Goal: Information Seeking & Learning: Find specific fact

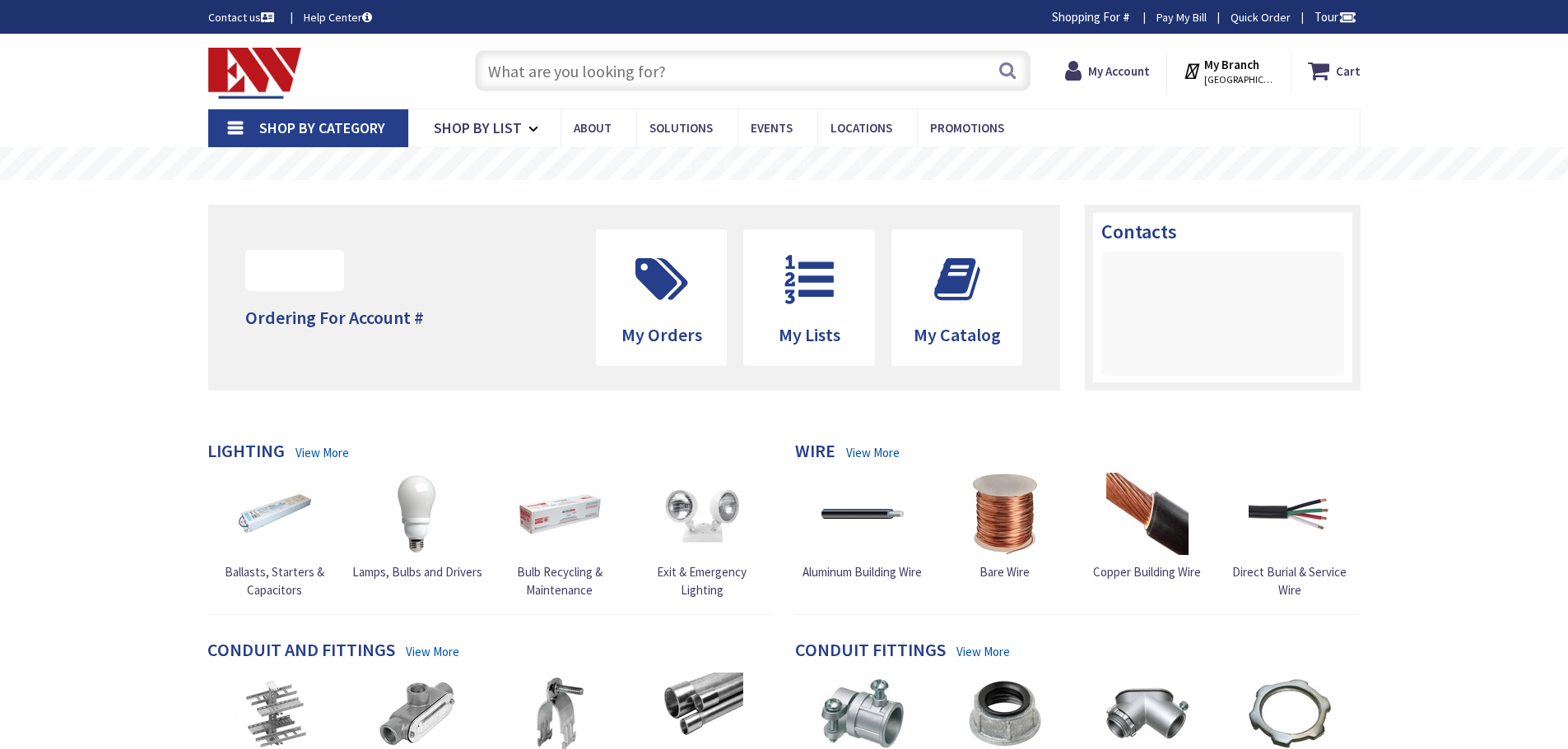
click at [658, 68] on input "text" at bounding box center [752, 71] width 555 height 41
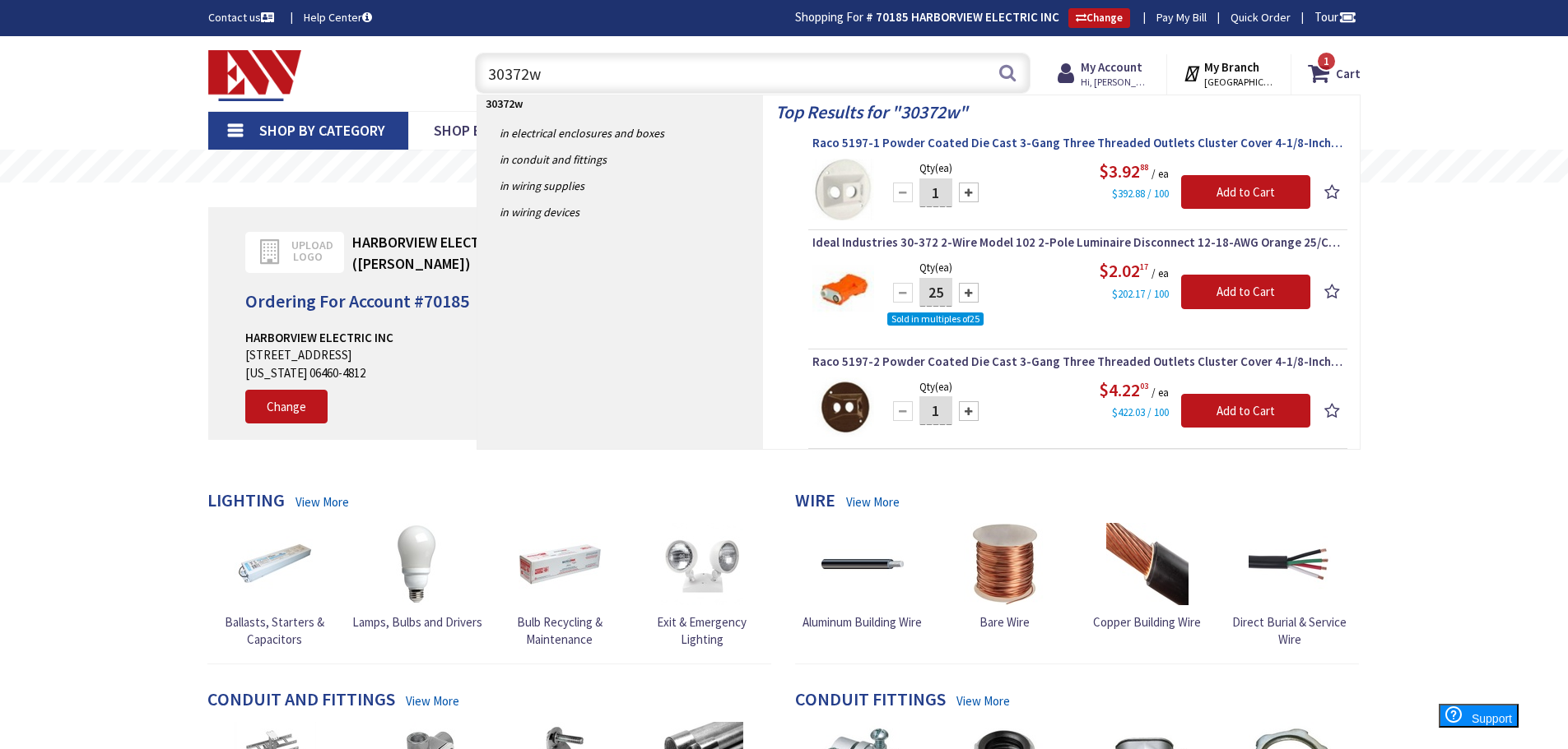
type input "30372w"
click at [993, 138] on span "Raco 5197-1 Powder Coated Die Cast 3-Gang Three Threaded Outlets Cluster Cover …" at bounding box center [1077, 143] width 531 height 17
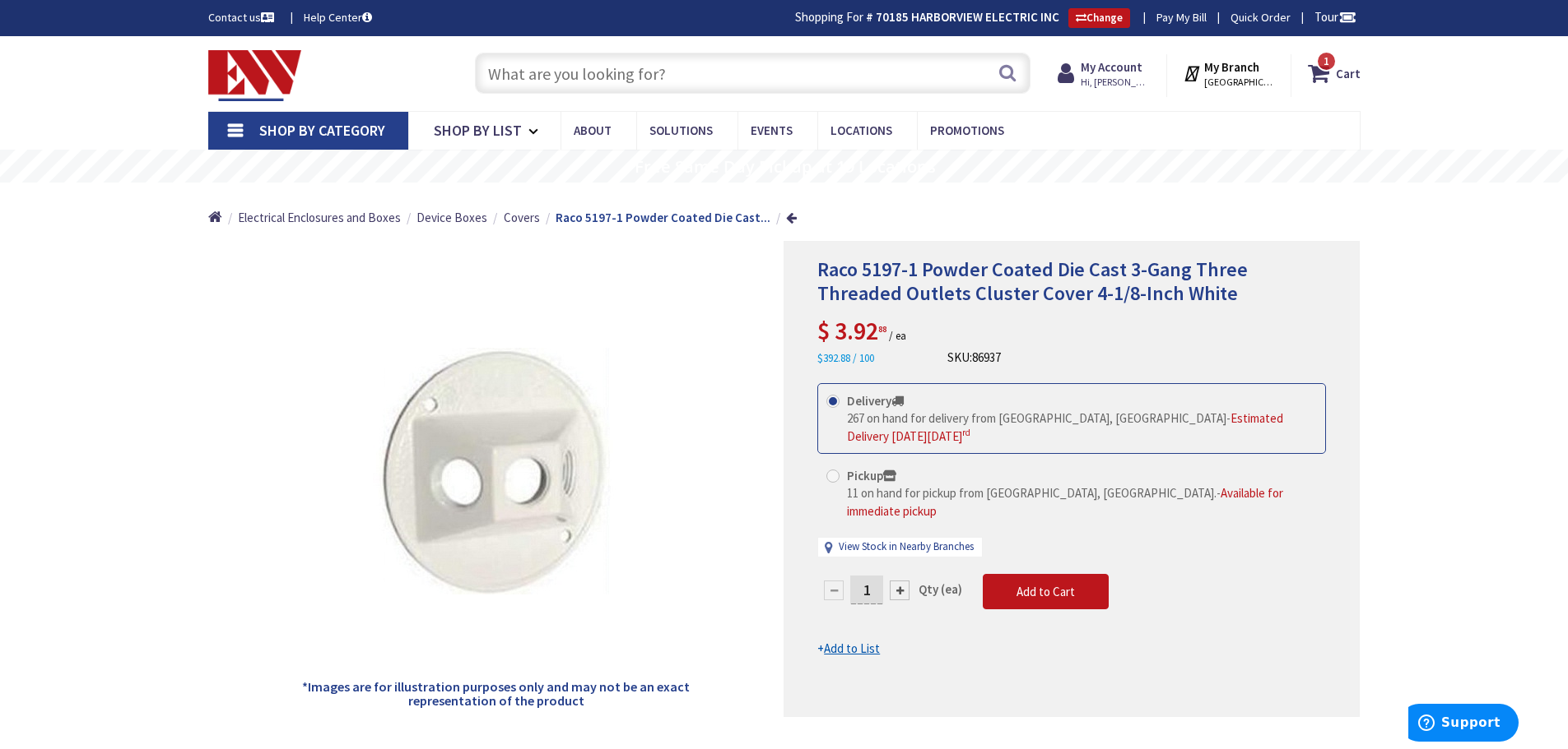
scroll to position [12, 0]
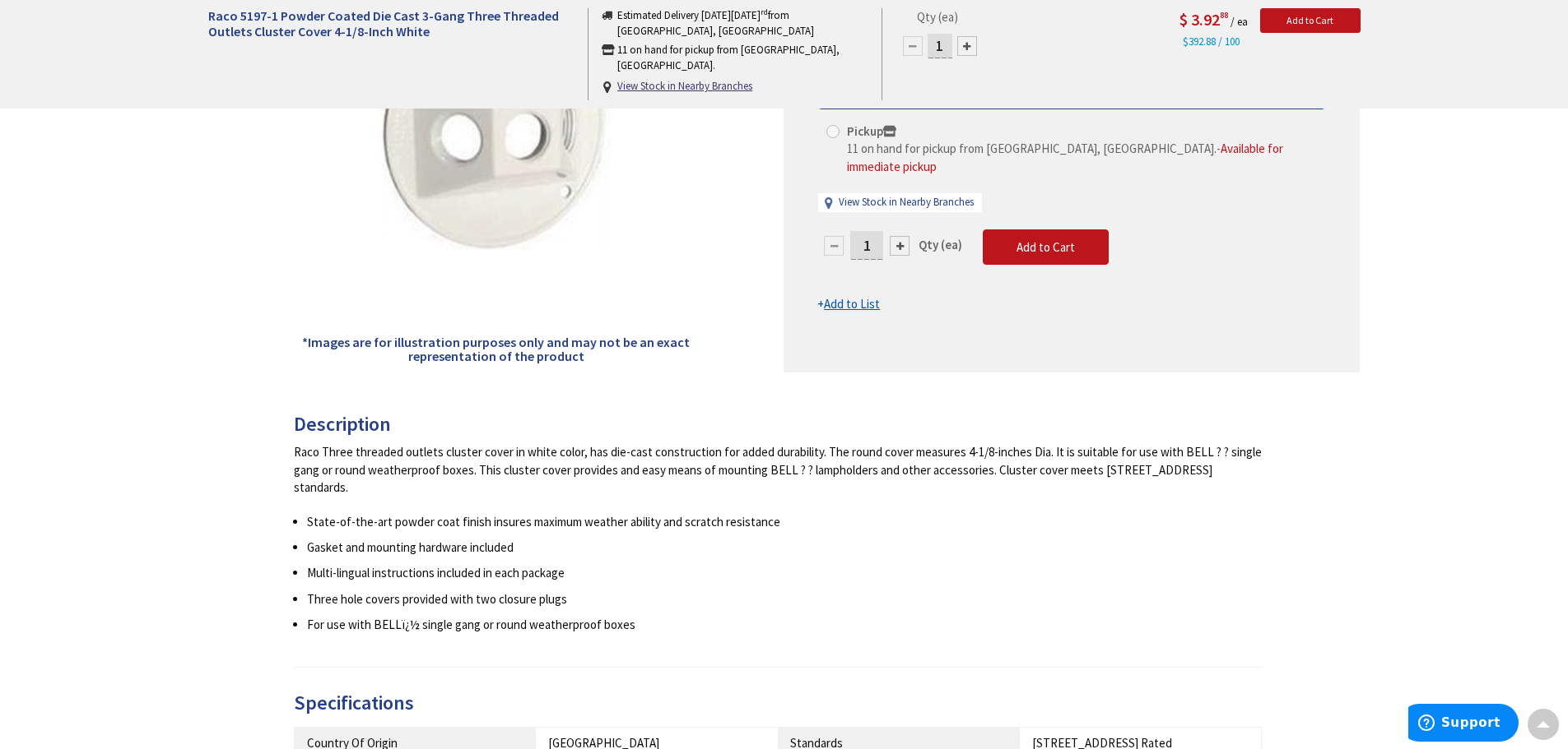
scroll to position [0, 0]
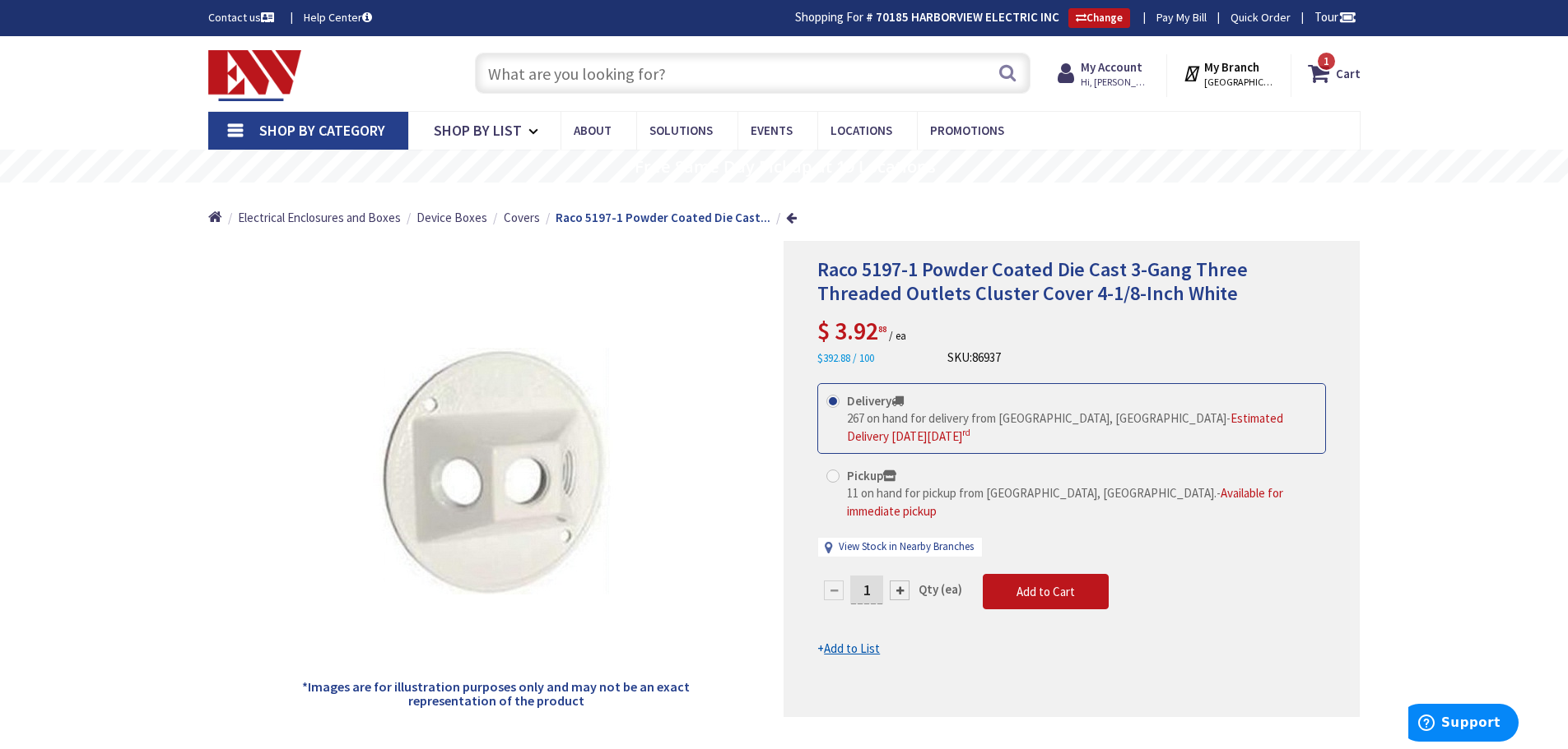
click at [665, 70] on input "text" at bounding box center [752, 73] width 555 height 41
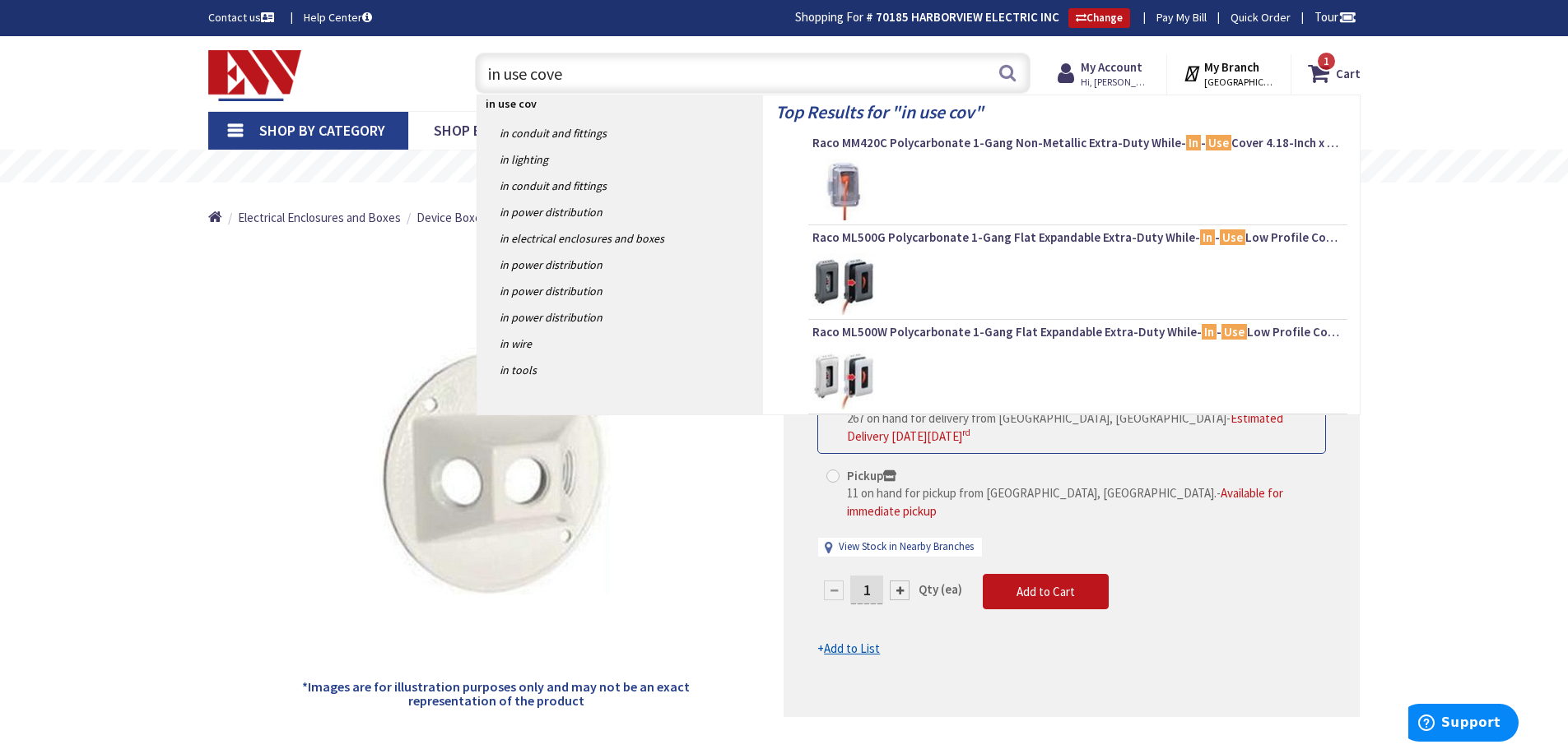
type input "in use cover"
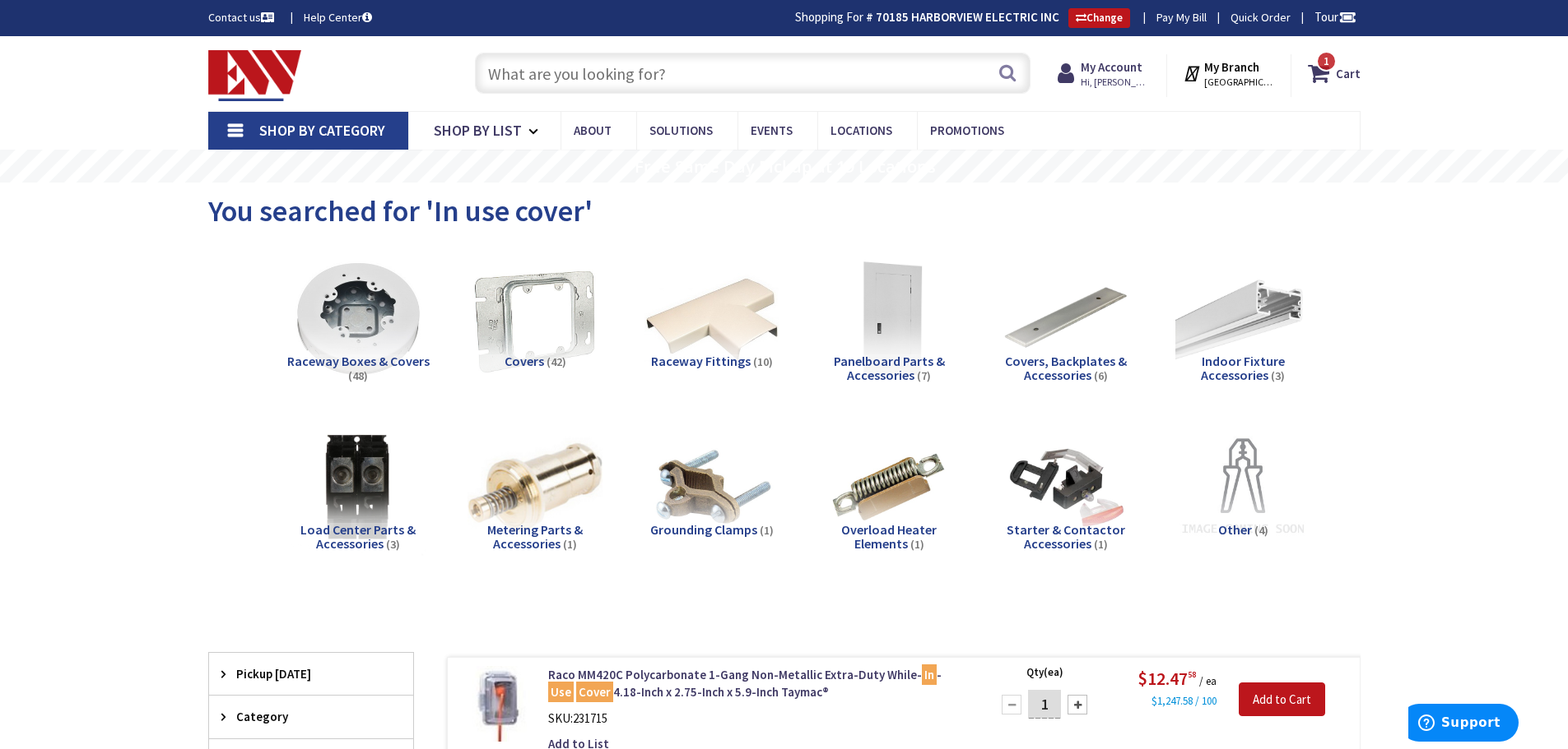
click at [630, 75] on input "text" at bounding box center [752, 73] width 555 height 41
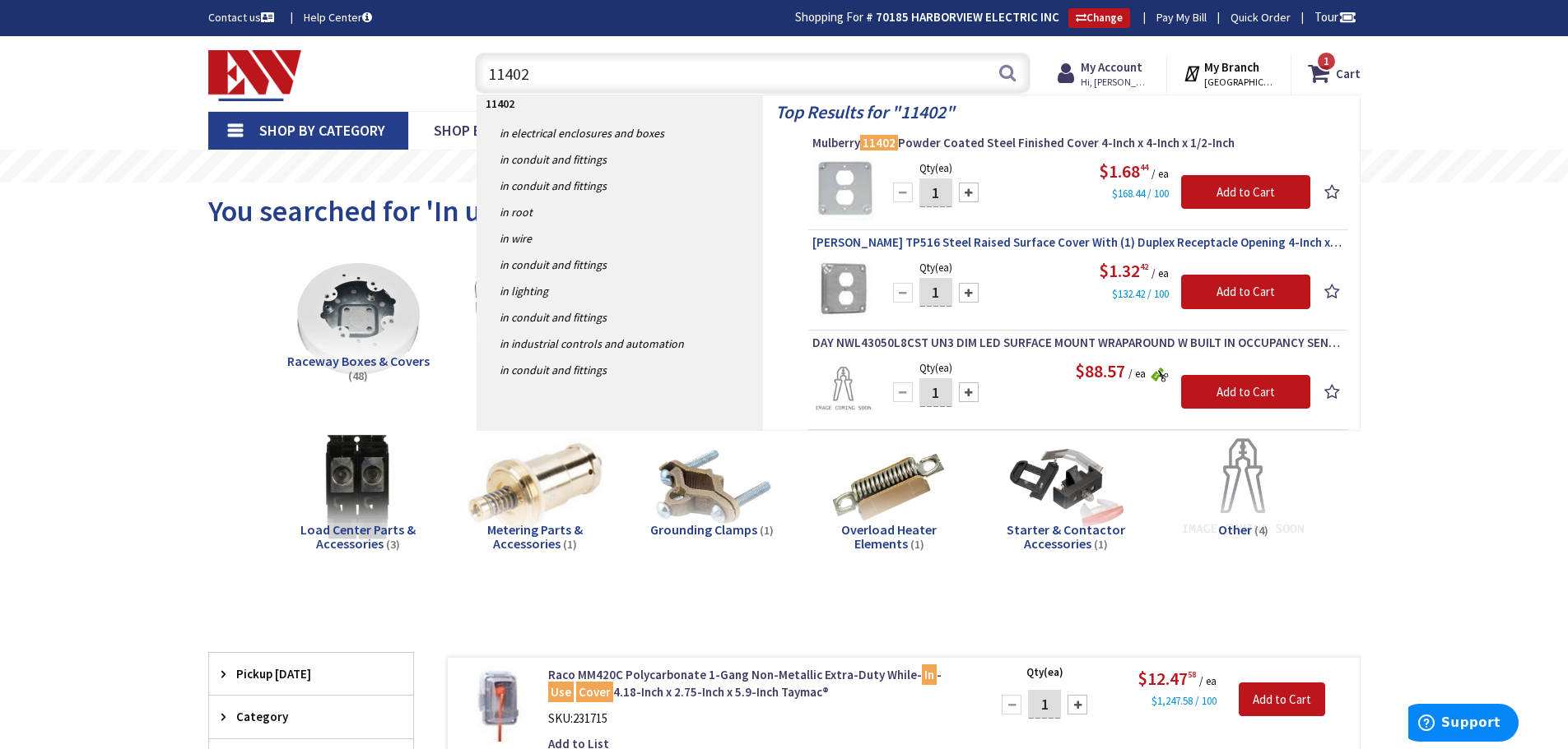
type input "11402"
click at [965, 242] on span "Crouse-Hinds TP516 Steel Raised Surface Cover With (1) Duplex Receptacle Openin…" at bounding box center [1077, 242] width 531 height 17
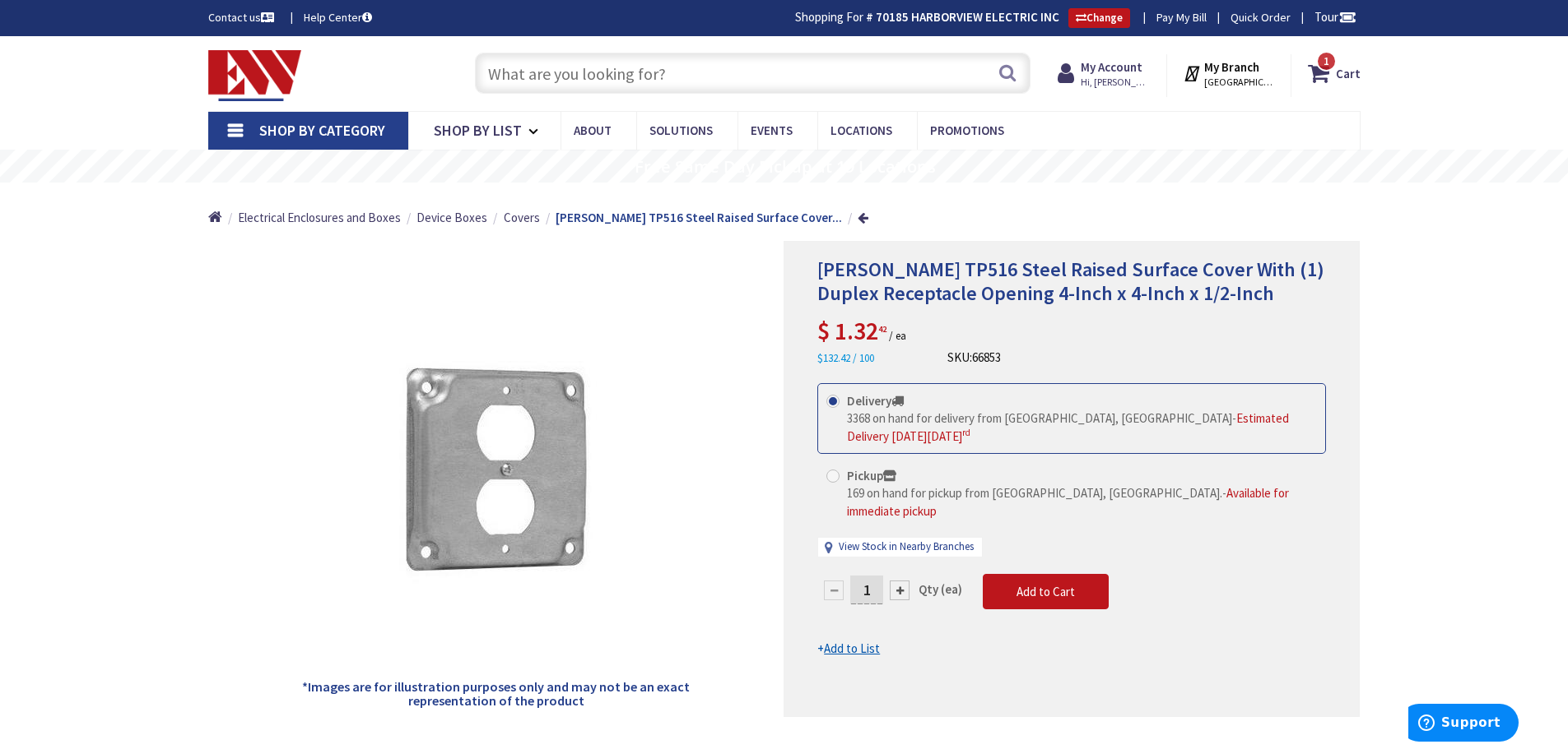
click at [708, 71] on input "text" at bounding box center [752, 73] width 555 height 41
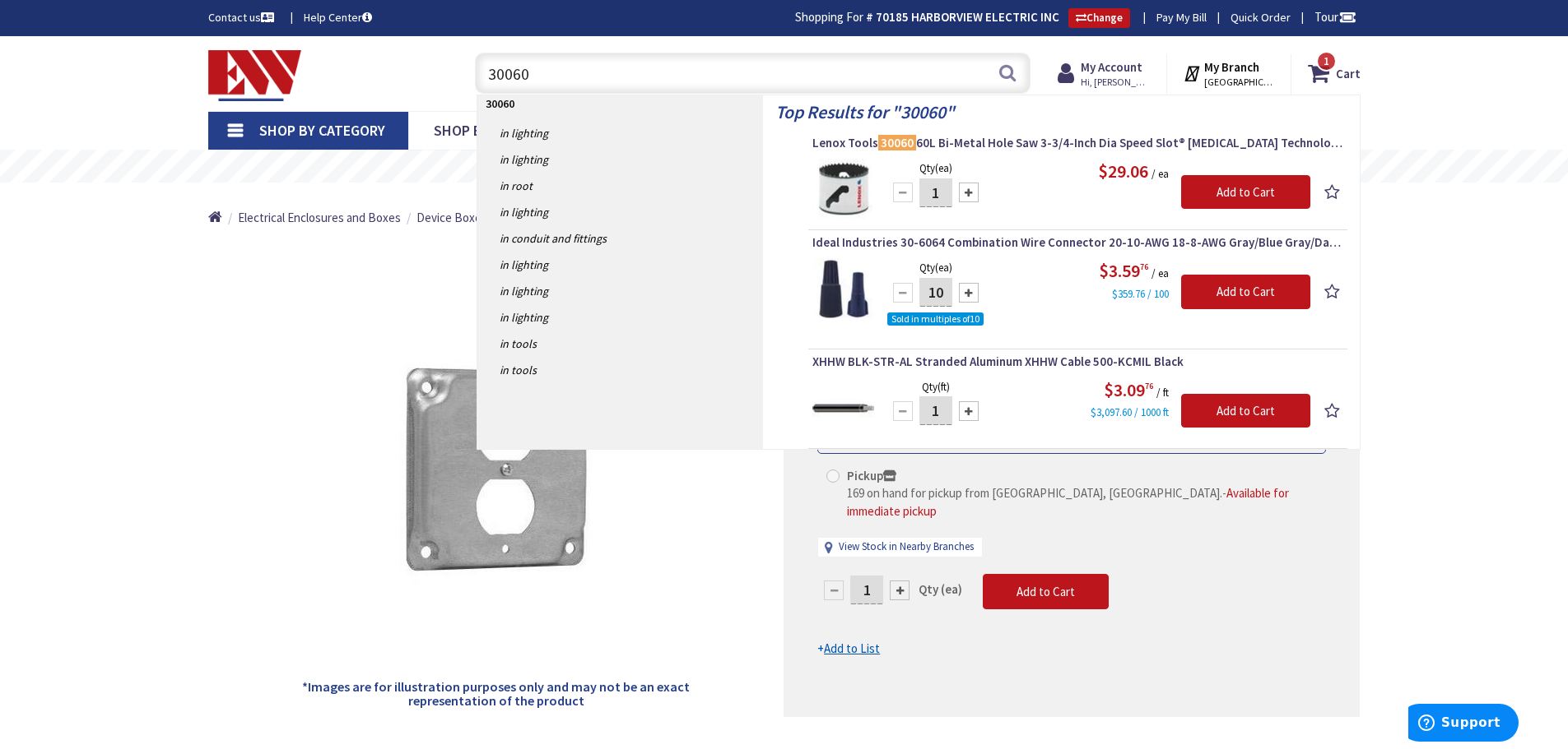
click at [427, 56] on div "Toggle Nav" at bounding box center [325, 73] width 259 height 55
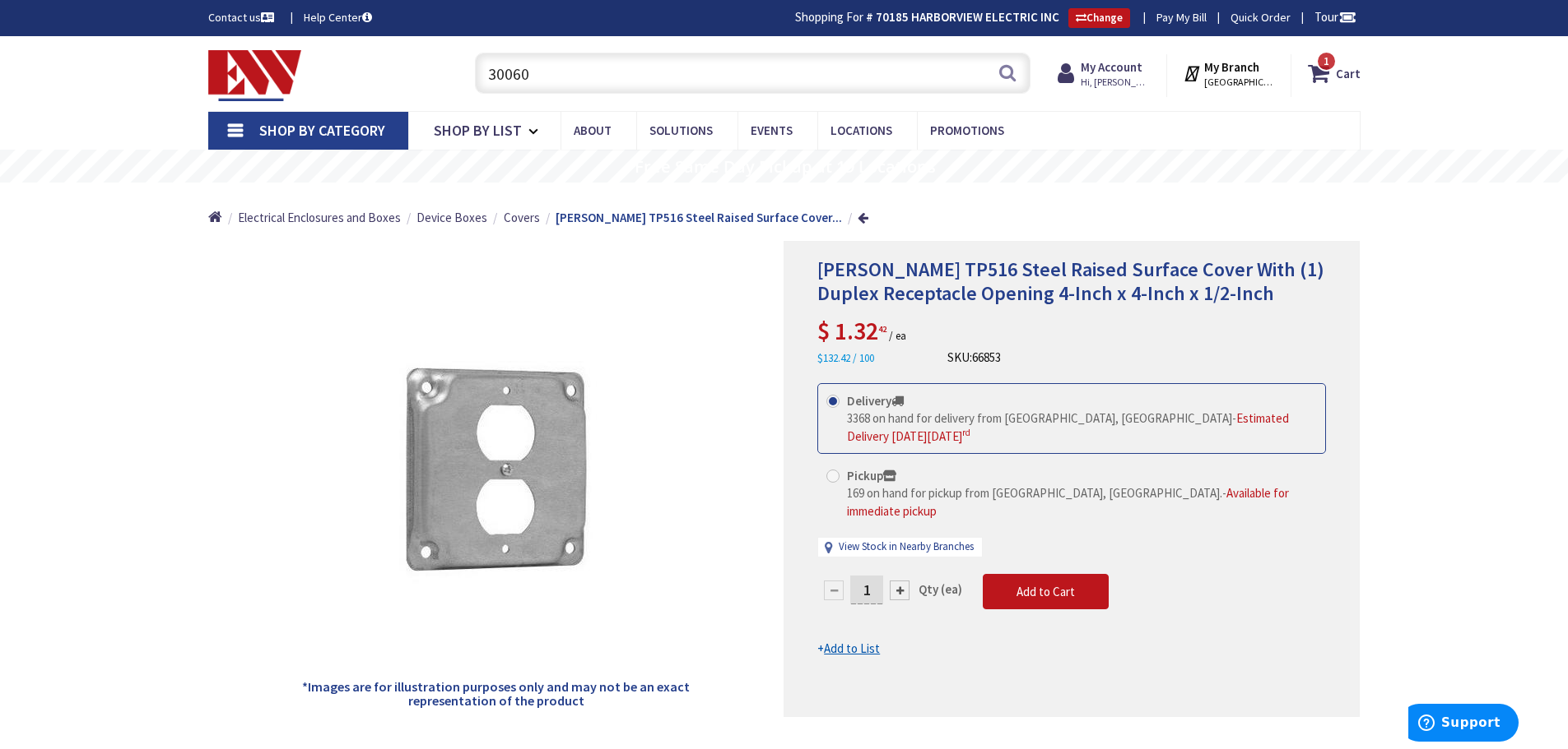
click at [553, 65] on input "30060" at bounding box center [752, 73] width 555 height 41
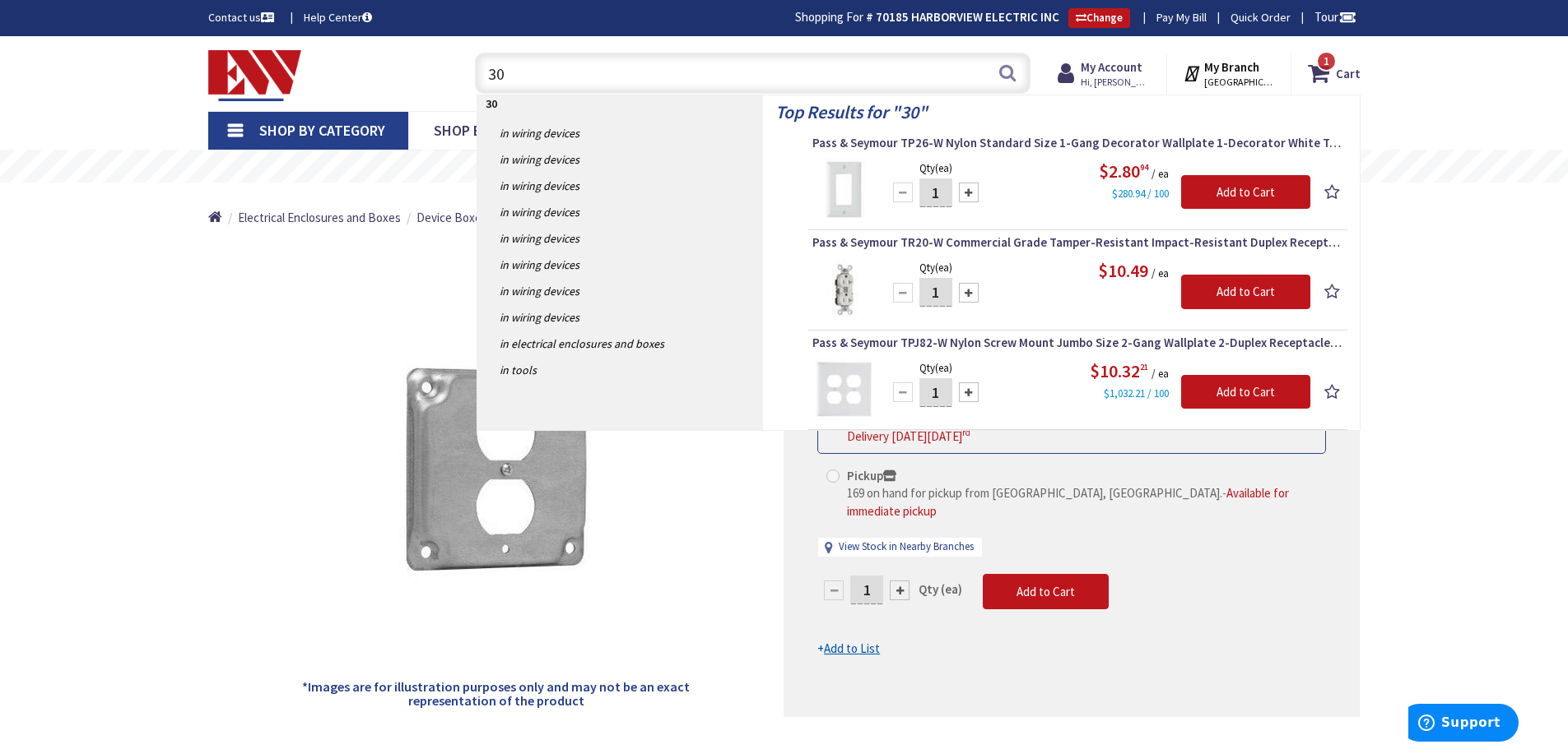
type input "3"
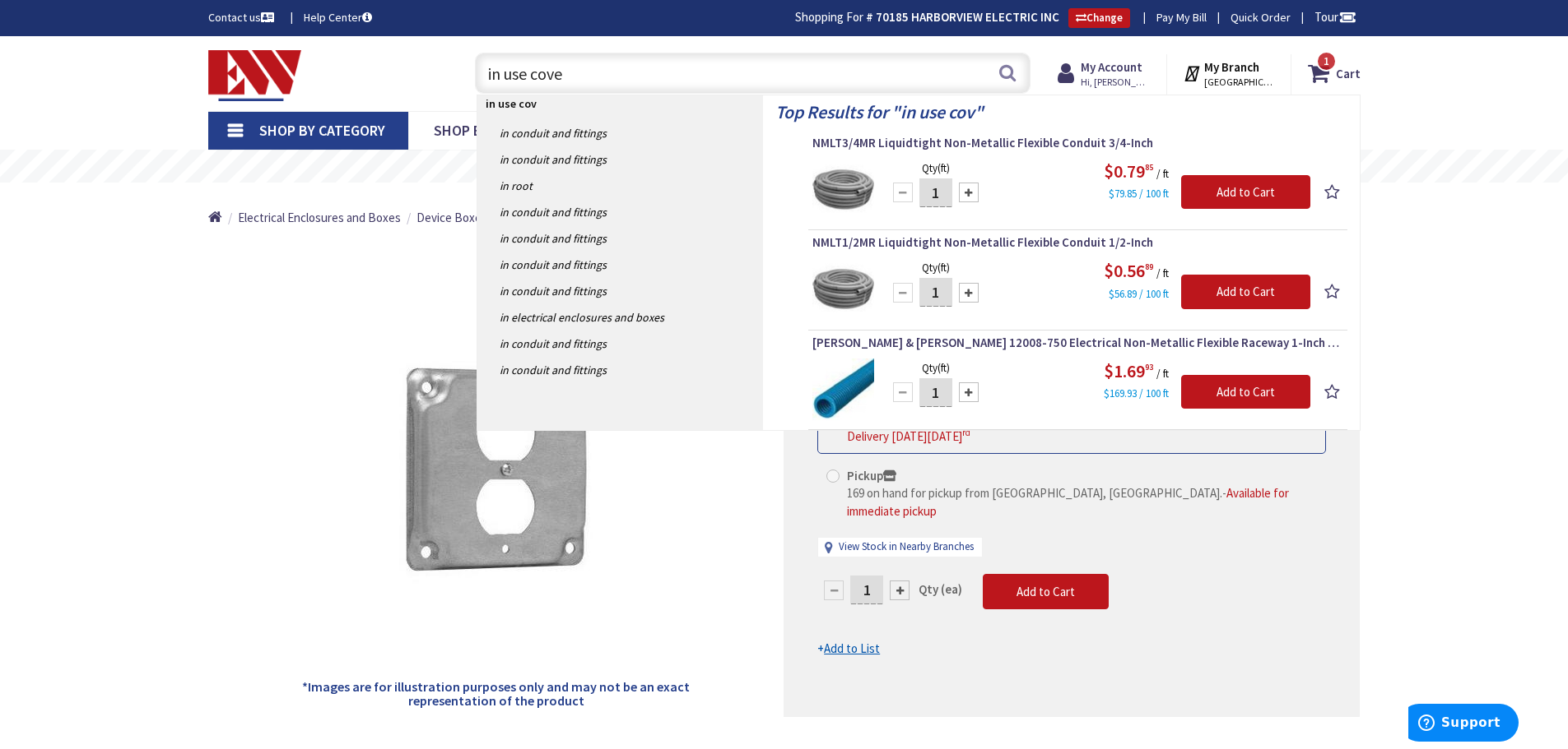
type input "in use cover"
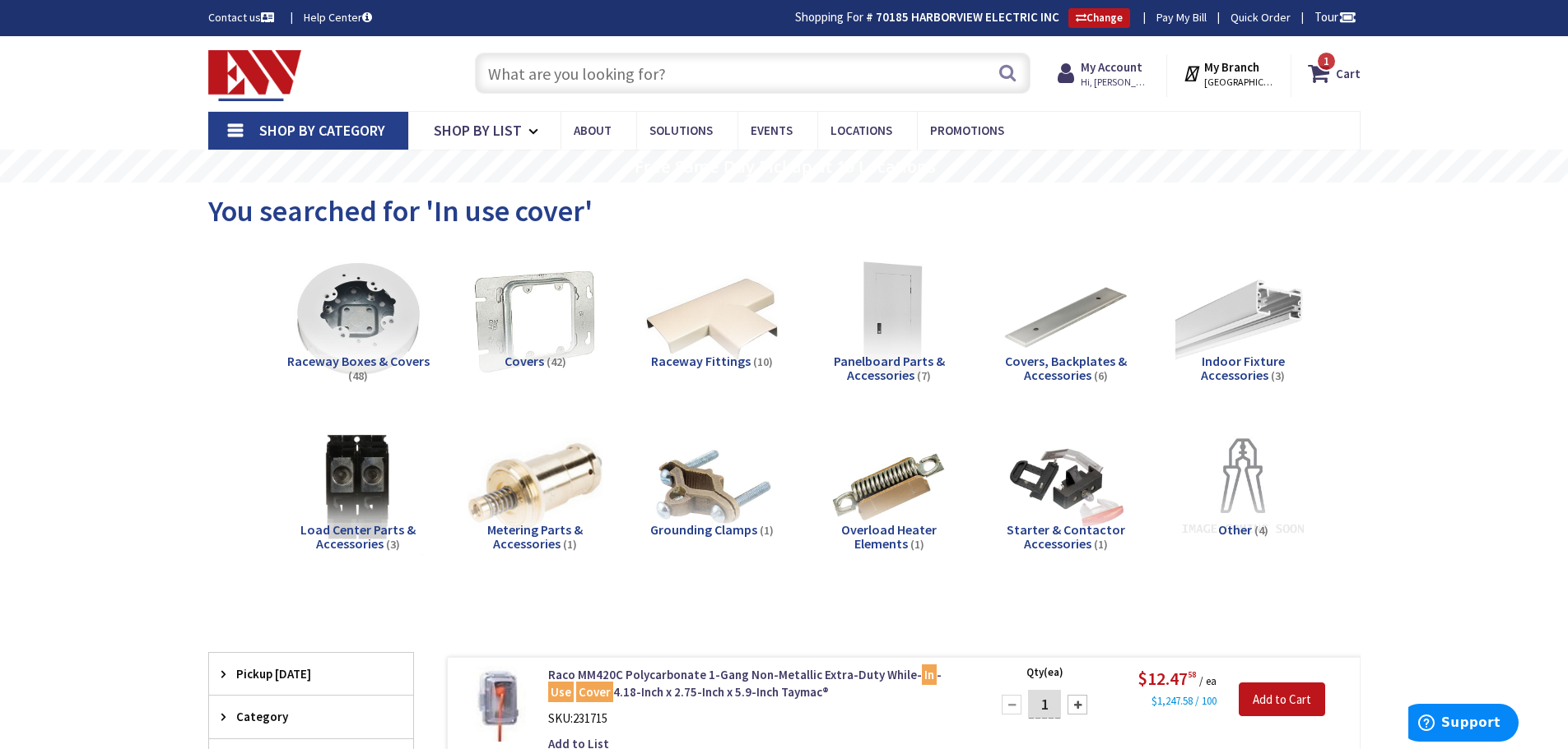
click at [693, 70] on input "text" at bounding box center [752, 73] width 555 height 41
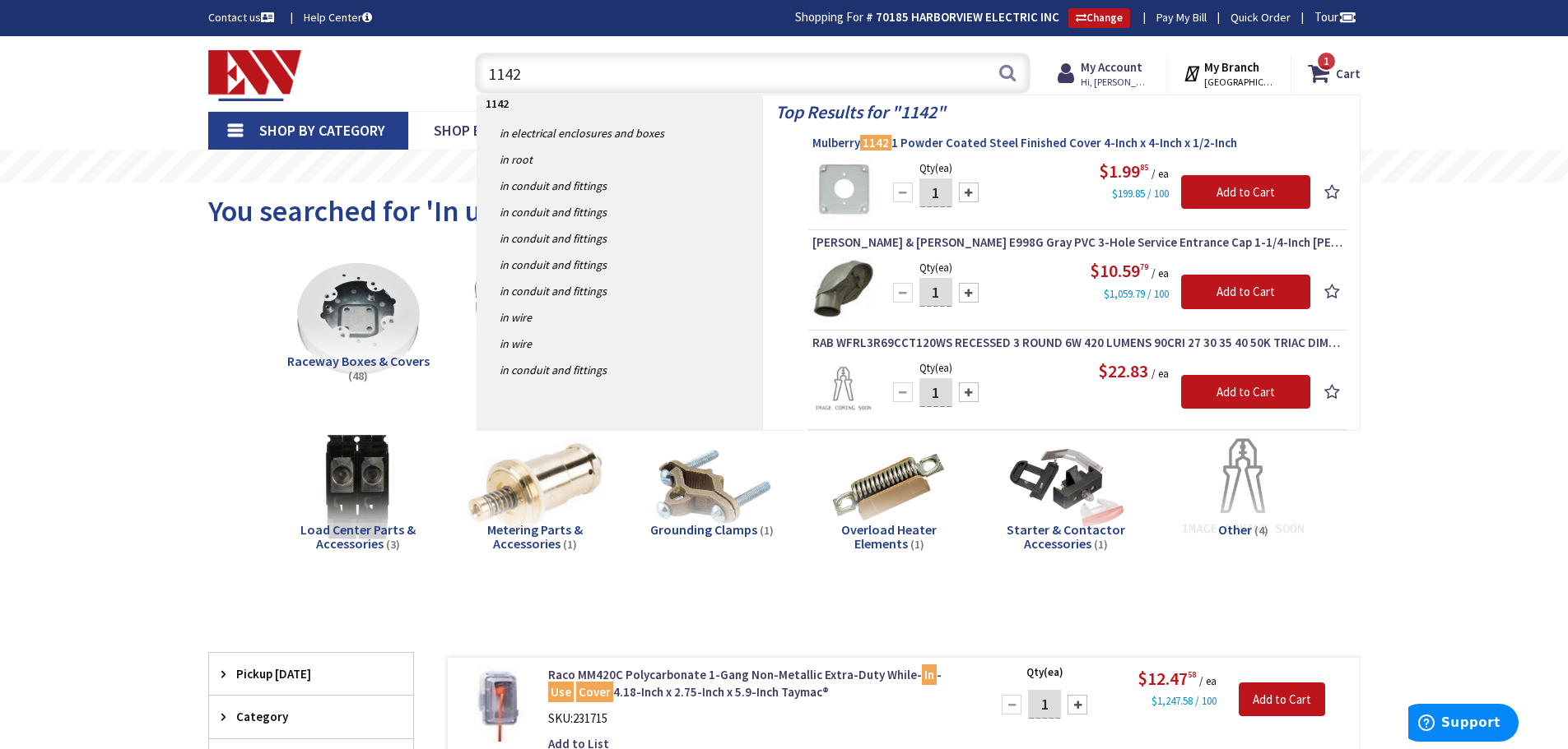
type input "1142"
click at [861, 149] on span "Mulberry 1142 1 Powder Coated Steel Finished Cover 4-Inch x 4-Inch x 1/2-Inch" at bounding box center [1077, 143] width 531 height 17
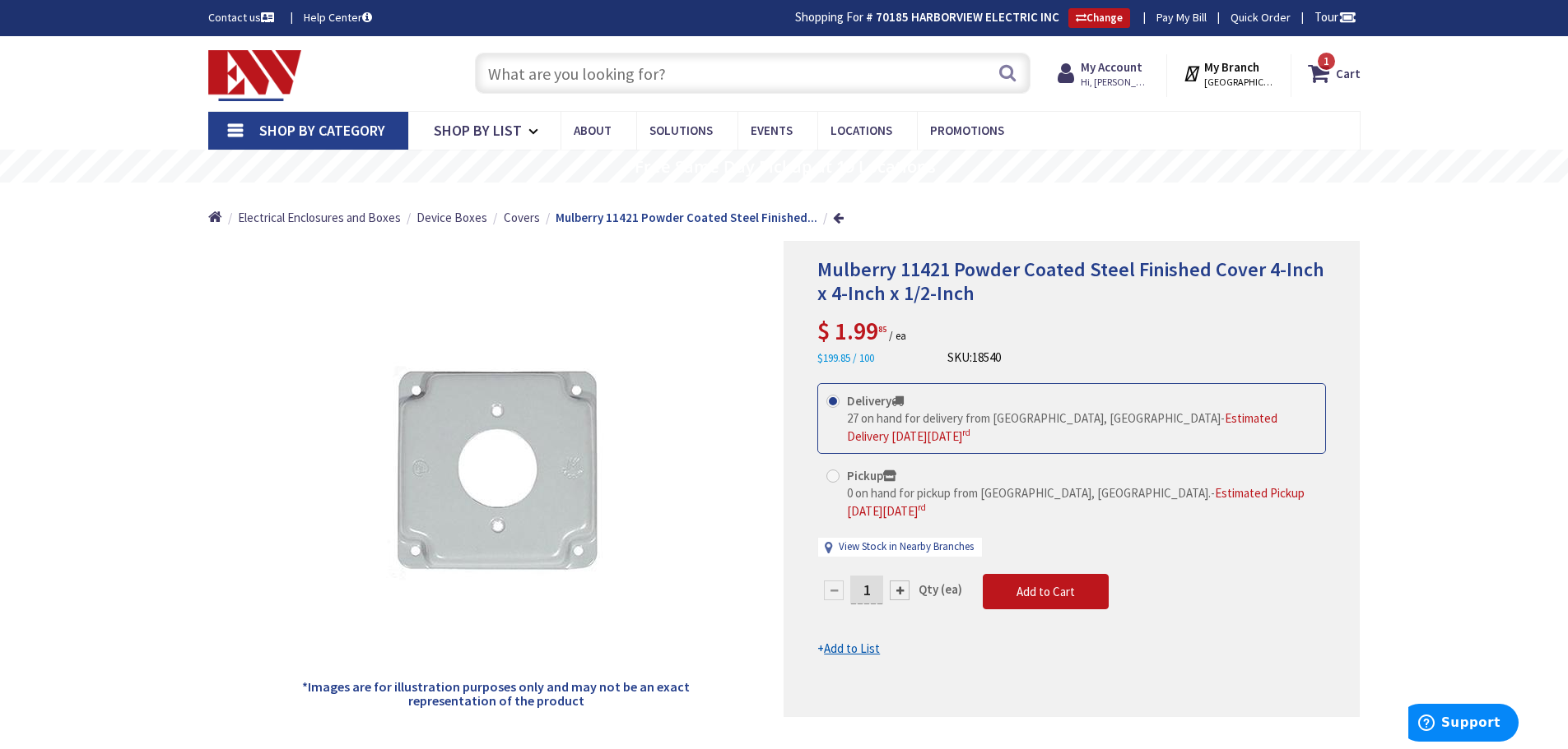
click at [582, 69] on input "text" at bounding box center [752, 73] width 555 height 41
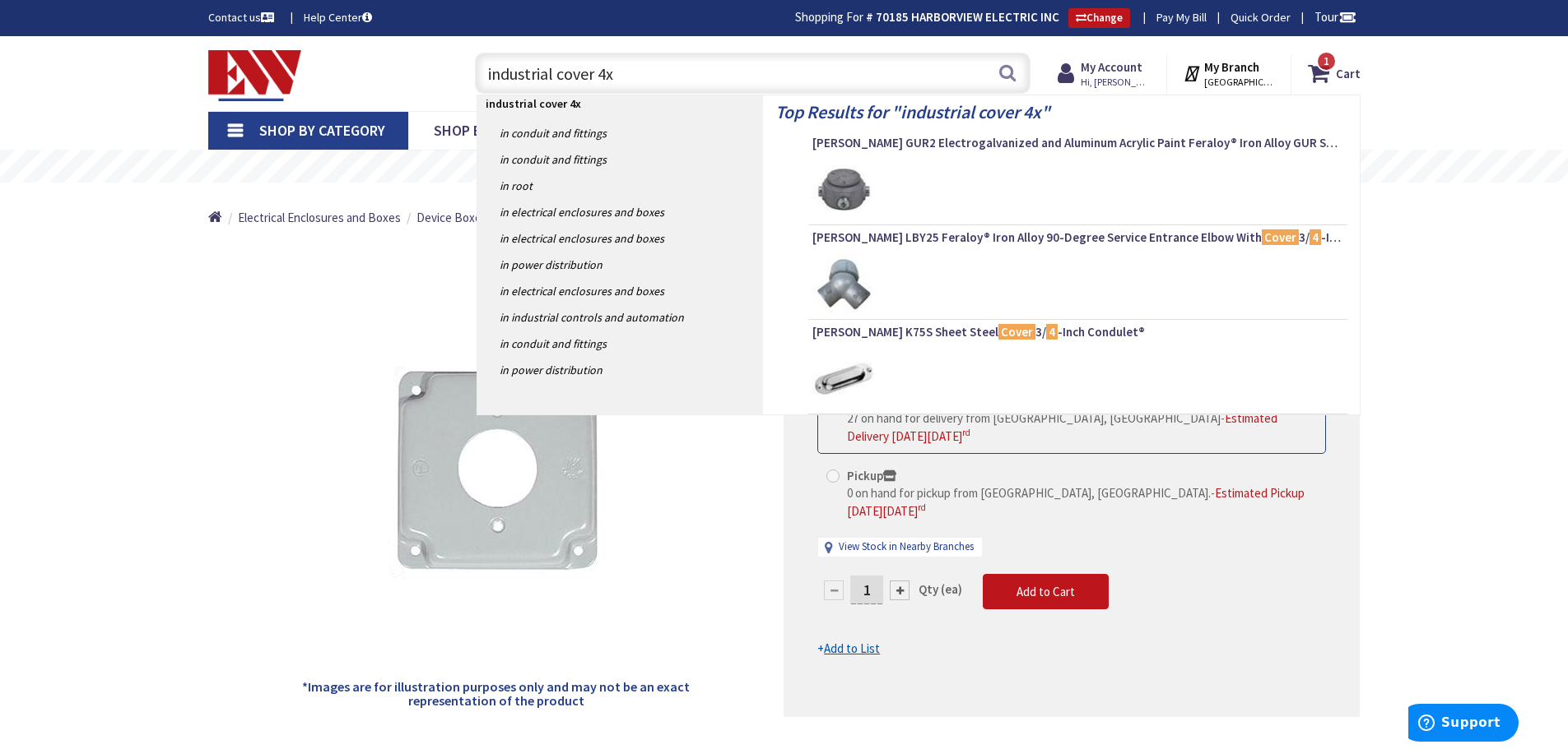
type input "industrial cover 4x4"
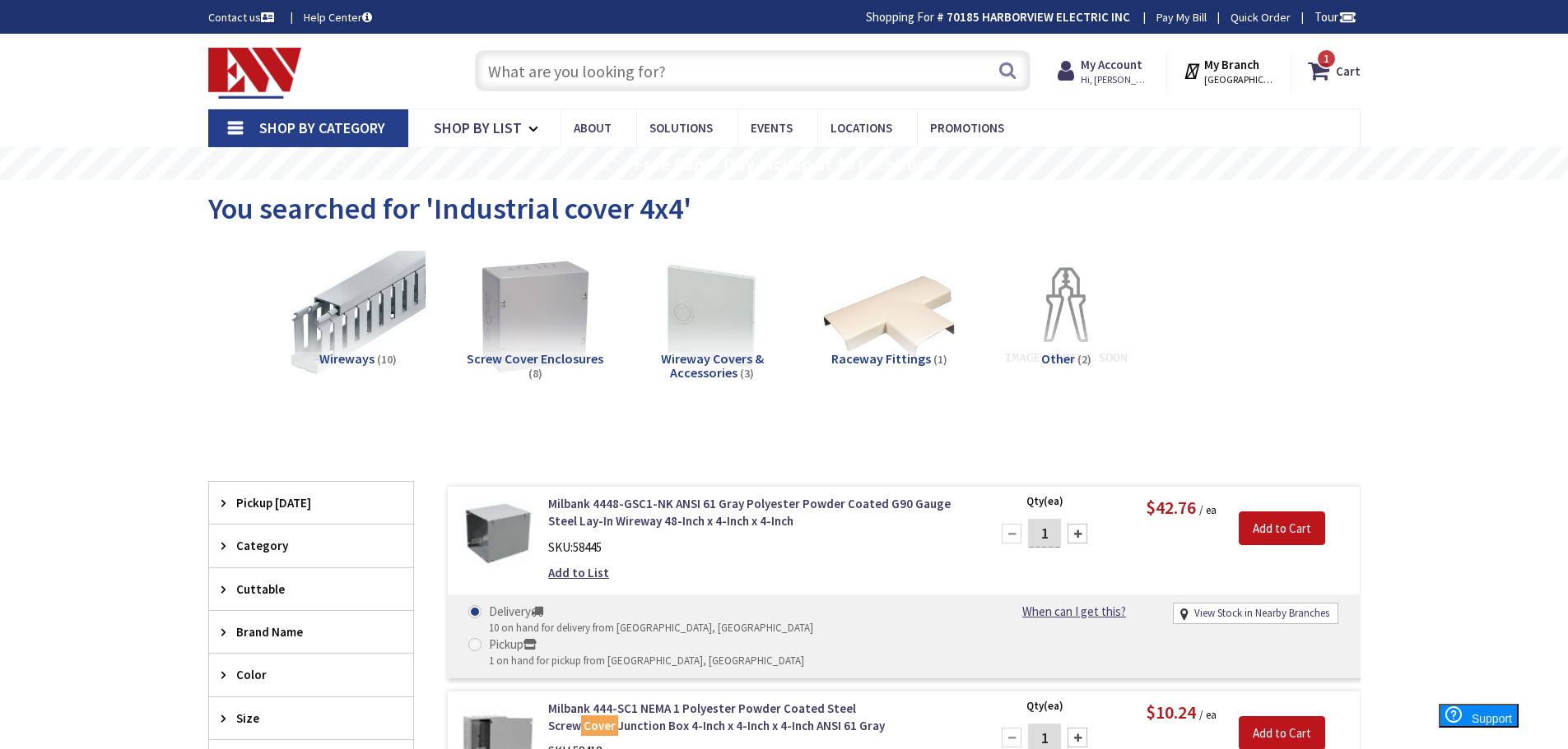
click at [596, 70] on input "text" at bounding box center [752, 71] width 555 height 41
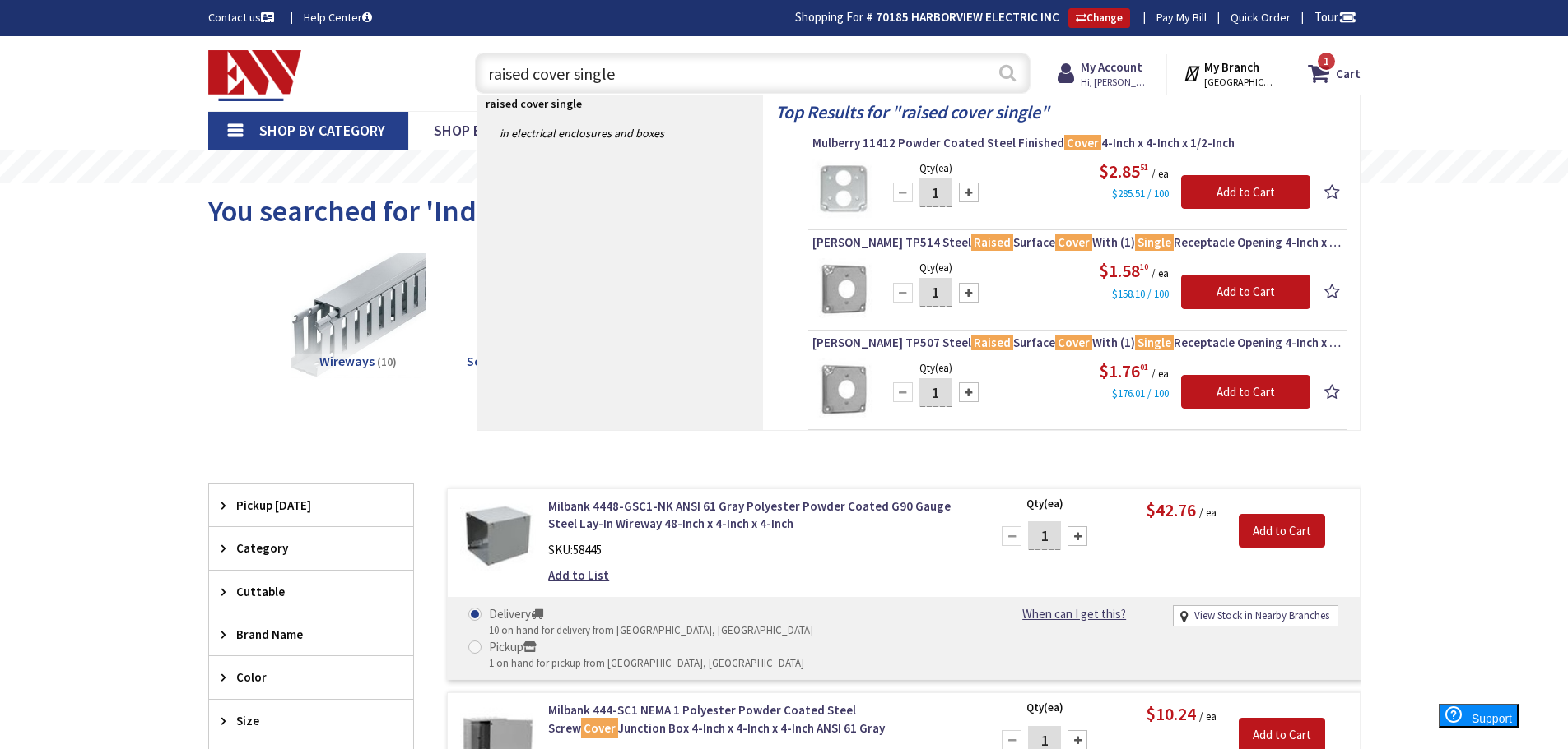
type input "raised cover single"
click at [1007, 75] on button "Search" at bounding box center [1008, 73] width 22 height 37
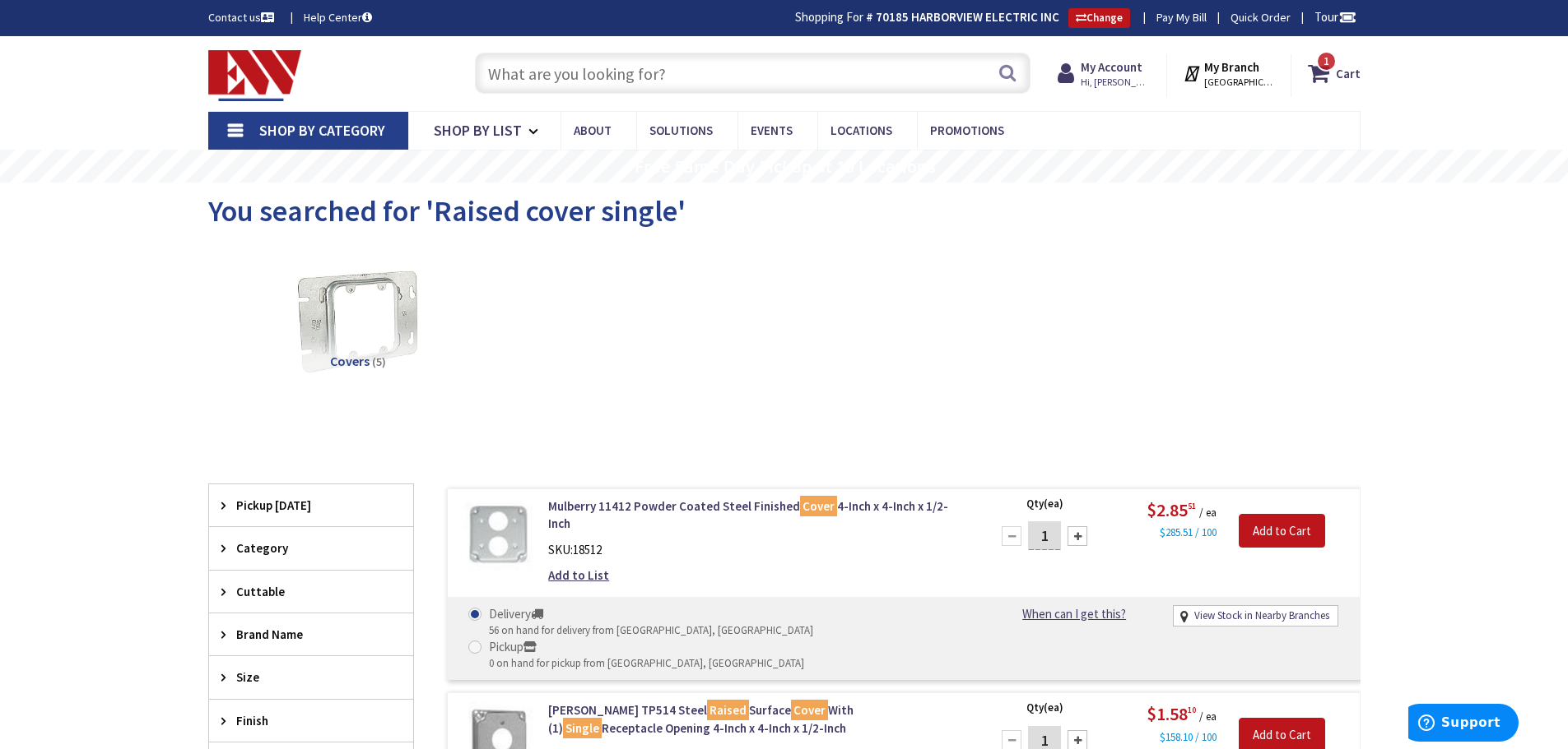
click at [683, 70] on input "text" at bounding box center [752, 73] width 555 height 41
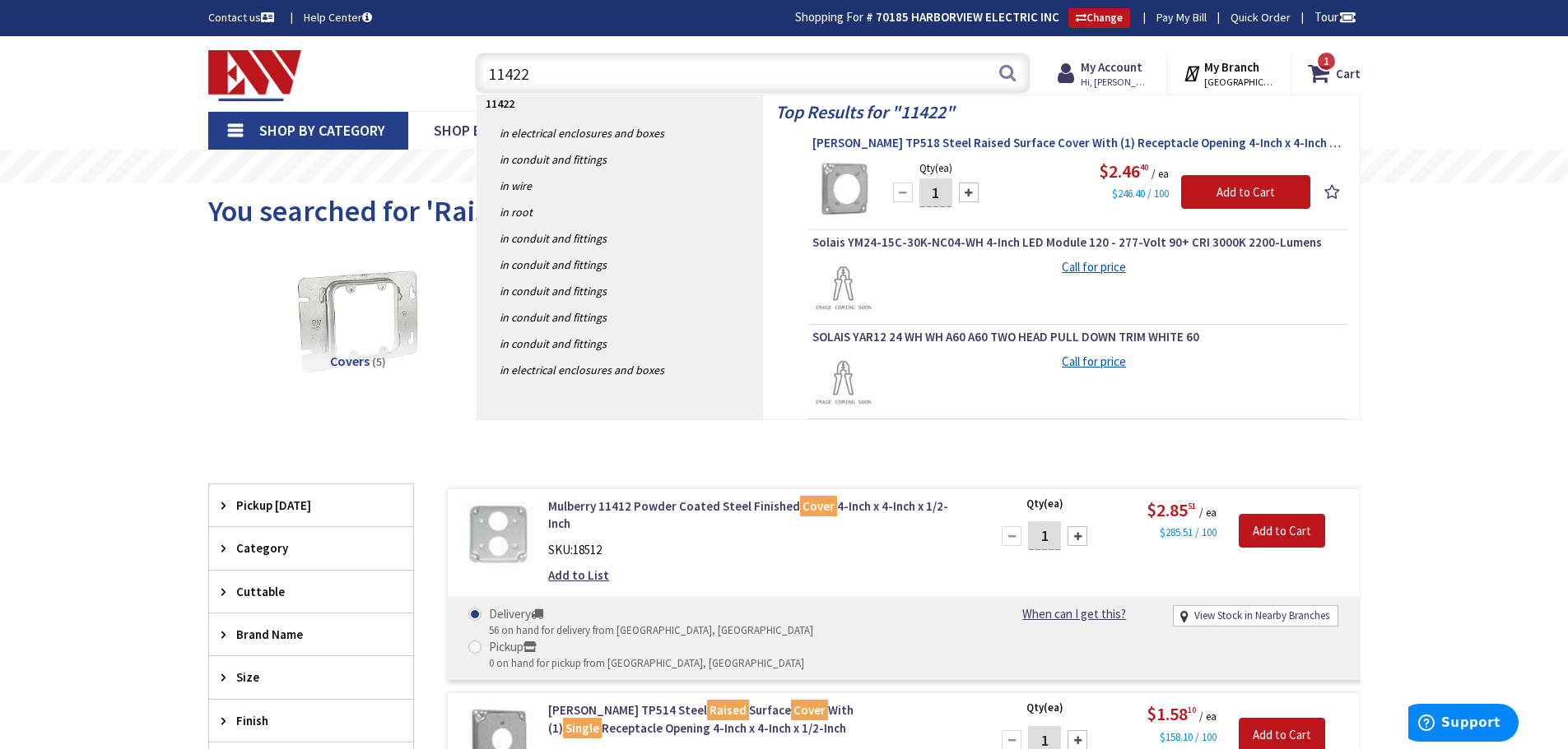
type input "11422"
click at [989, 141] on span "Crouse-Hinds TP518 Steel Raised Surface Cover With (1) Receptacle Opening 4-Inc…" at bounding box center [1077, 143] width 531 height 17
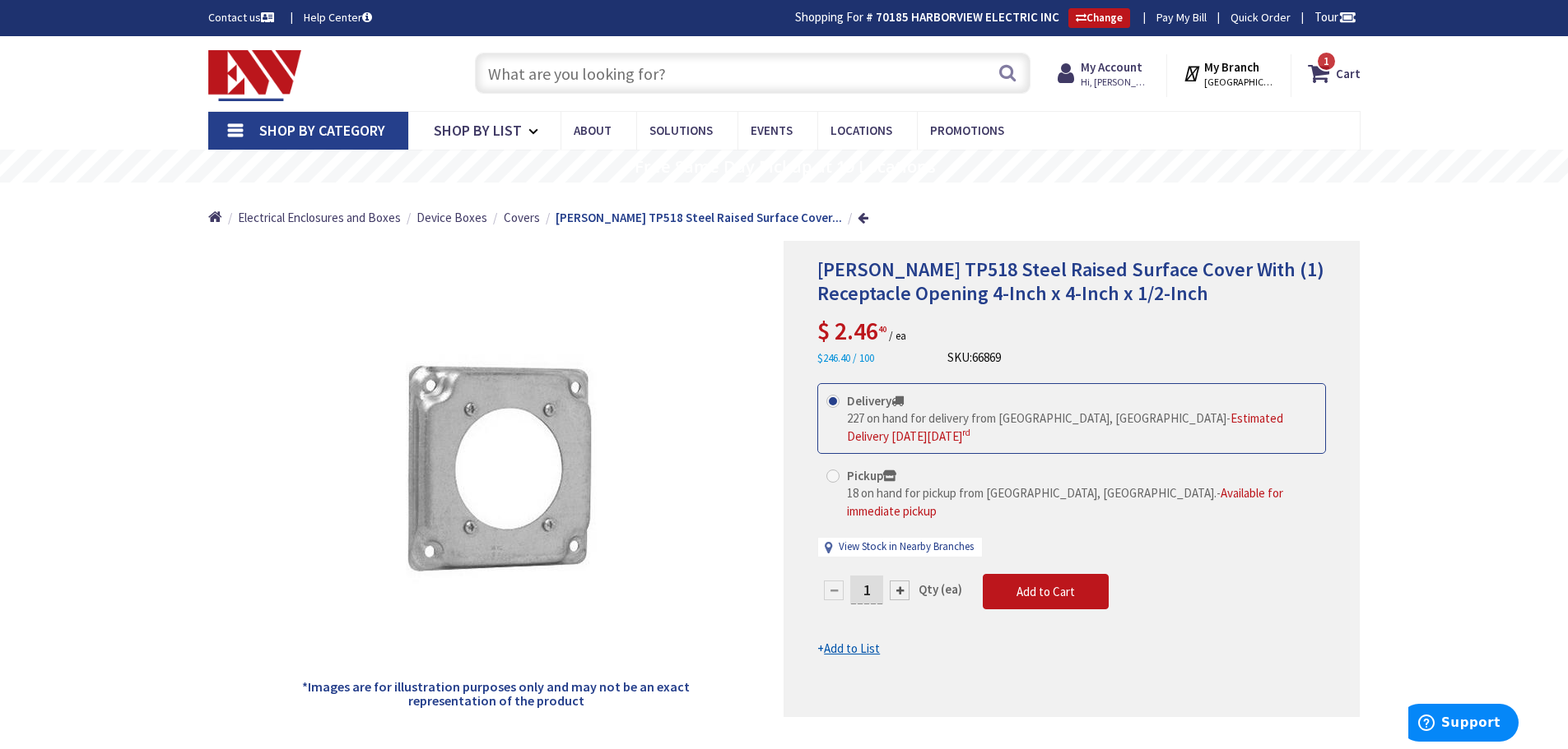
click at [741, 77] on input "text" at bounding box center [752, 73] width 555 height 41
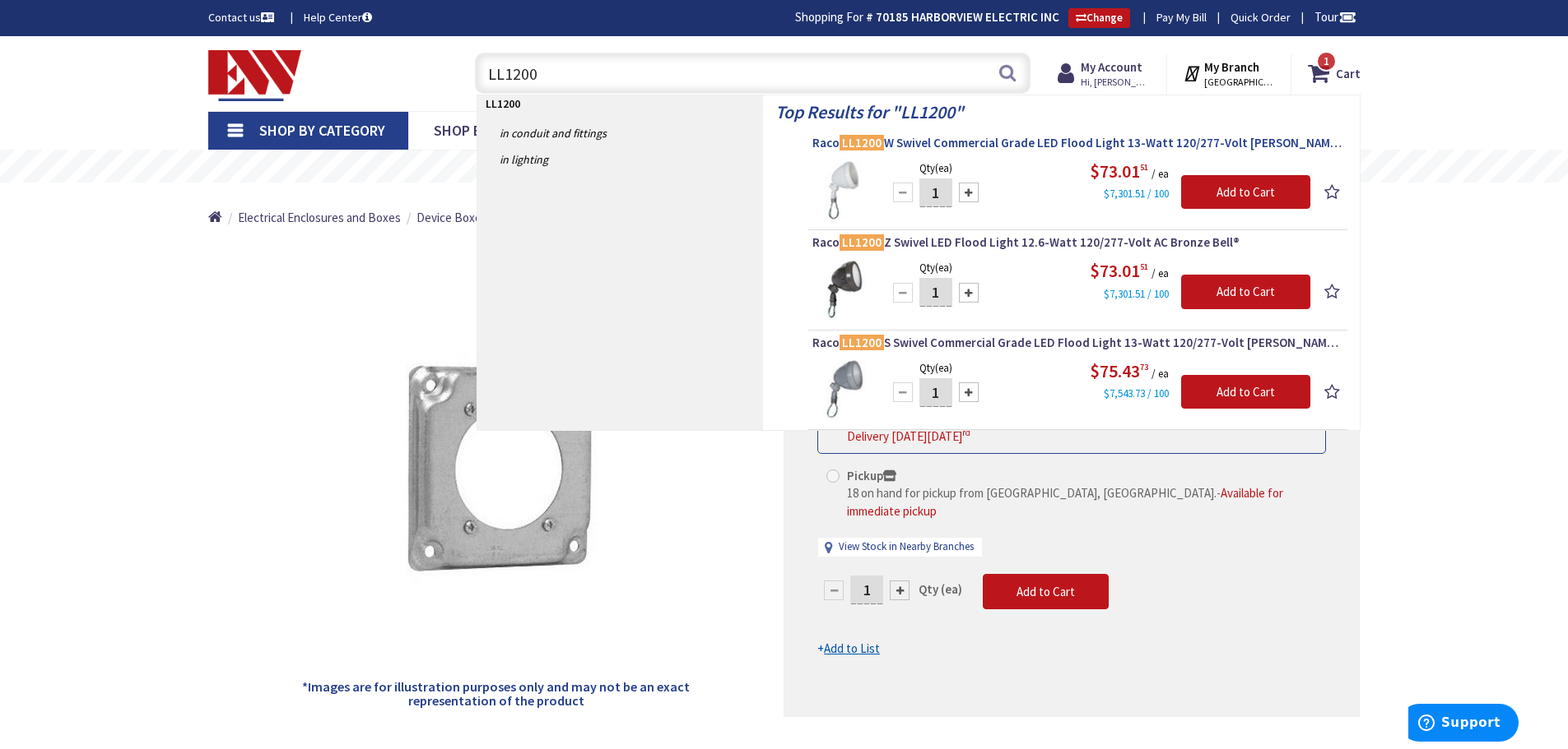
type input "LL1200"
click at [876, 137] on mark "LL1200" at bounding box center [862, 142] width 45 height 21
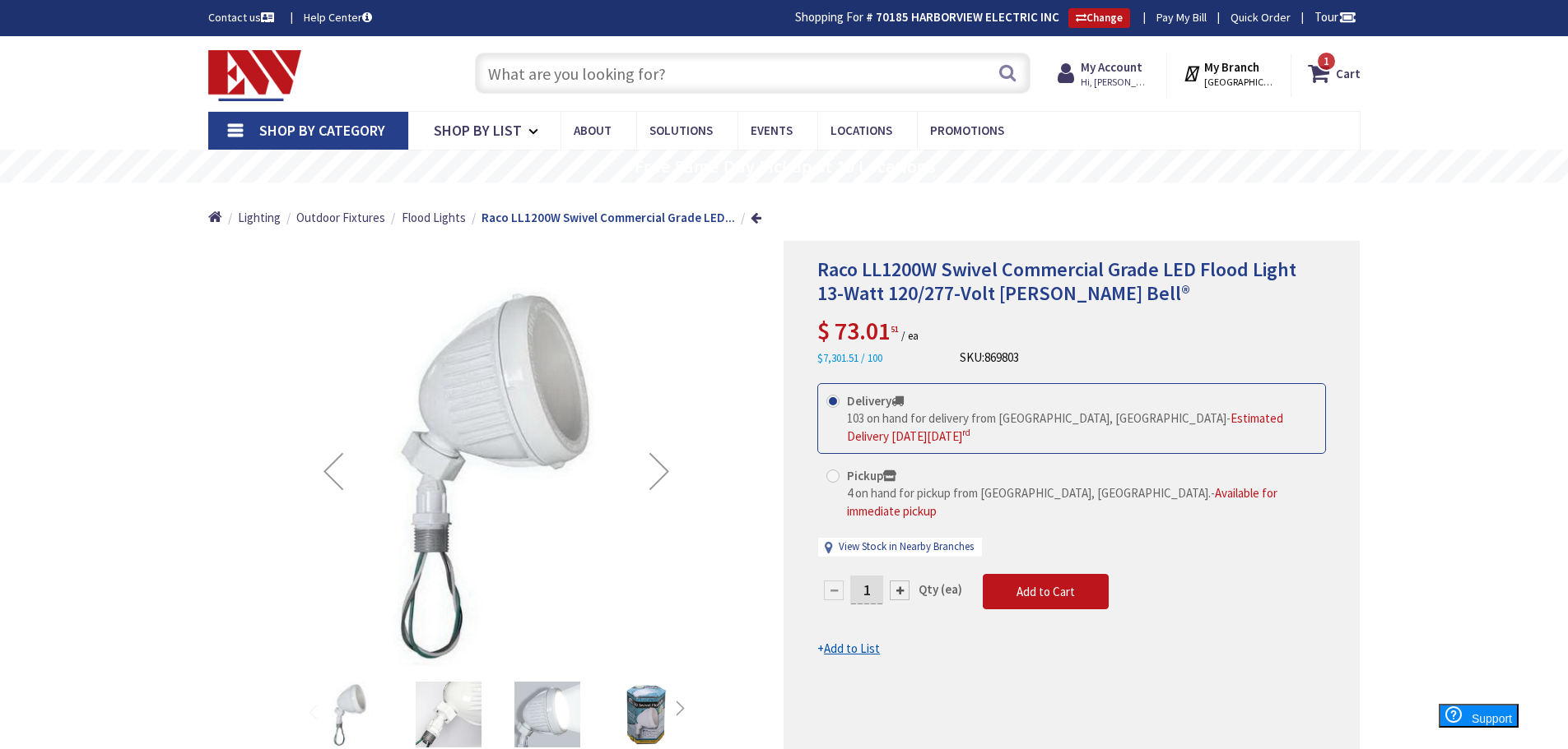
click at [688, 76] on input "text" at bounding box center [752, 73] width 555 height 41
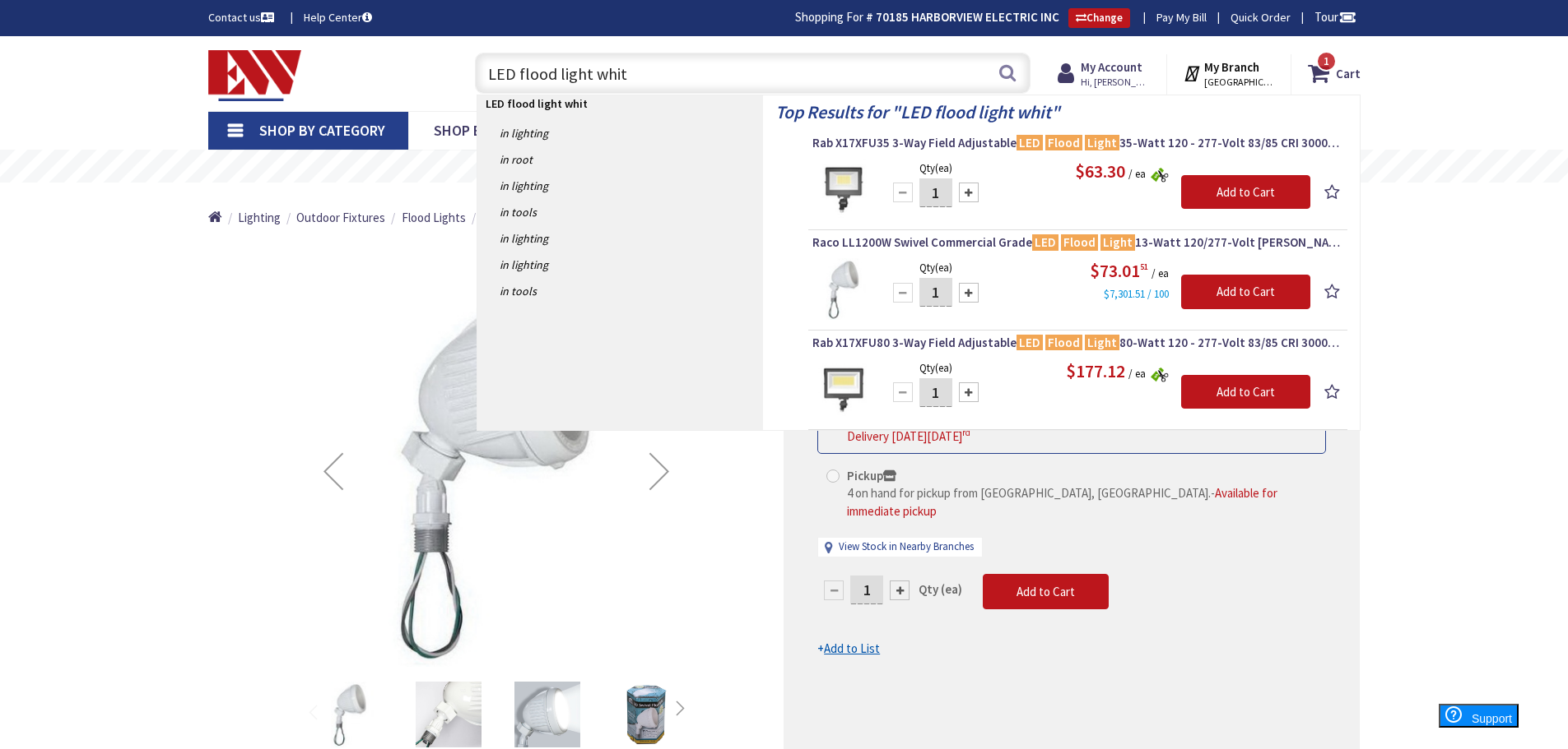
type input "LED flood light white"
